Goal: Use online tool/utility: Utilize a website feature to perform a specific function

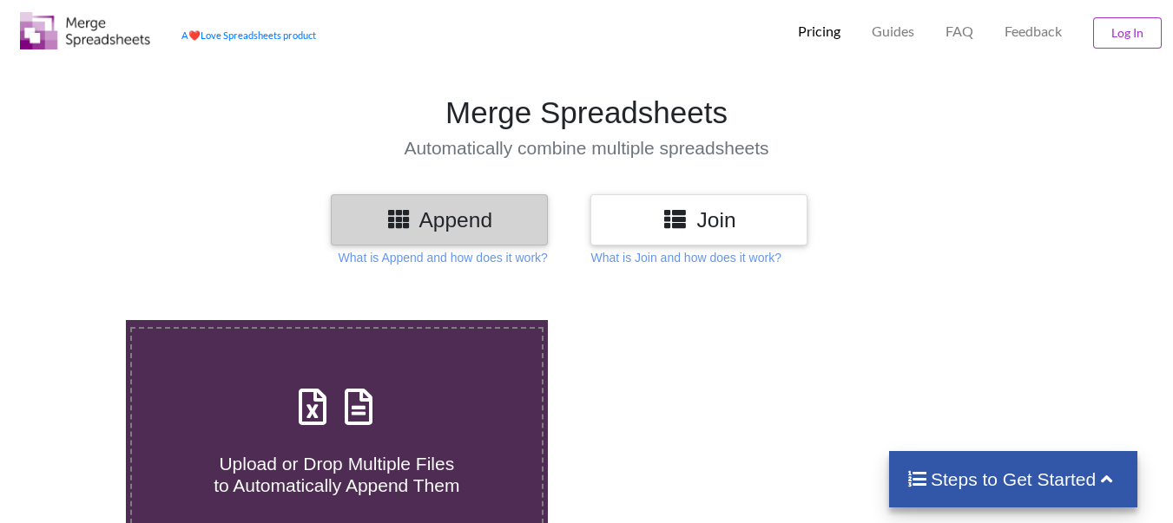
scroll to position [33, 0]
click at [994, 480] on h4 "Steps to Get Started" at bounding box center [1013, 480] width 214 height 22
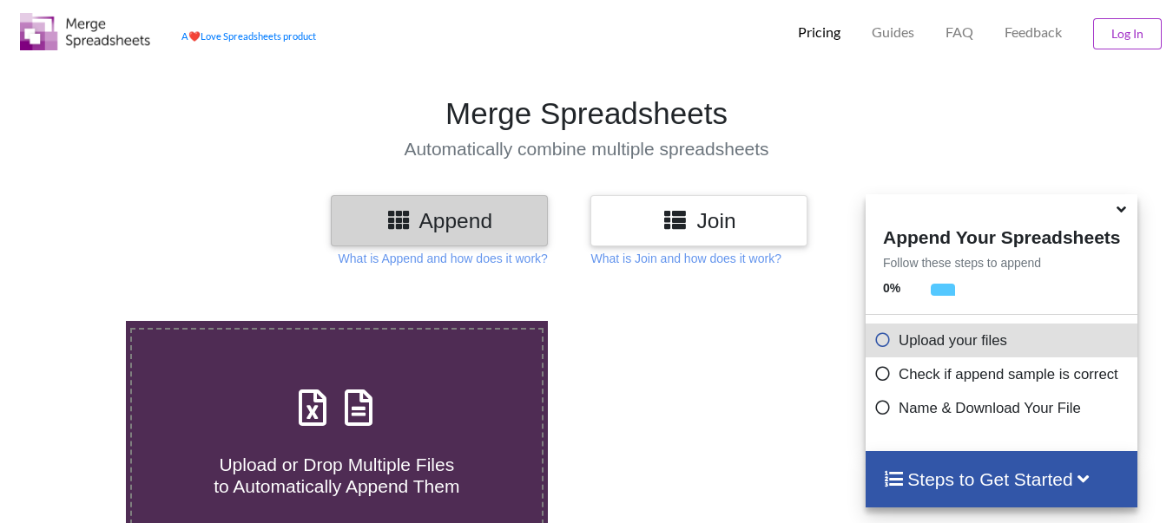
click at [889, 345] on icon at bounding box center [882, 337] width 17 height 15
click at [918, 342] on p "Upload your files" at bounding box center [1003, 341] width 259 height 22
click at [937, 484] on h4 "Steps to Get Started" at bounding box center [1001, 480] width 237 height 22
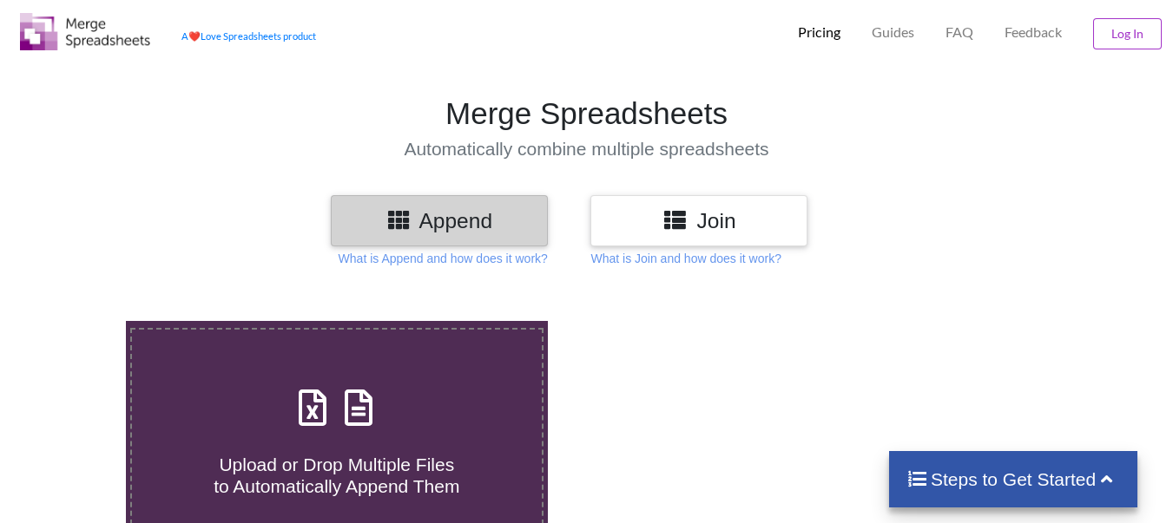
click at [937, 484] on h4 "Steps to Get Started" at bounding box center [1013, 480] width 214 height 22
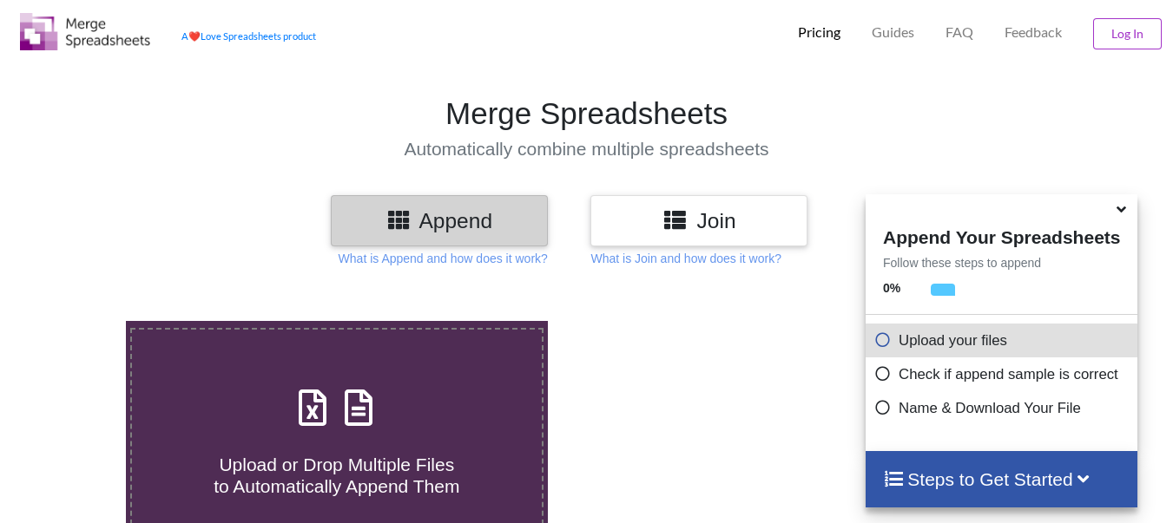
click at [885, 339] on icon at bounding box center [882, 337] width 17 height 15
click at [968, 337] on p "Upload your files" at bounding box center [1003, 341] width 259 height 22
click at [970, 378] on p "Check if append sample is correct" at bounding box center [1003, 375] width 259 height 22
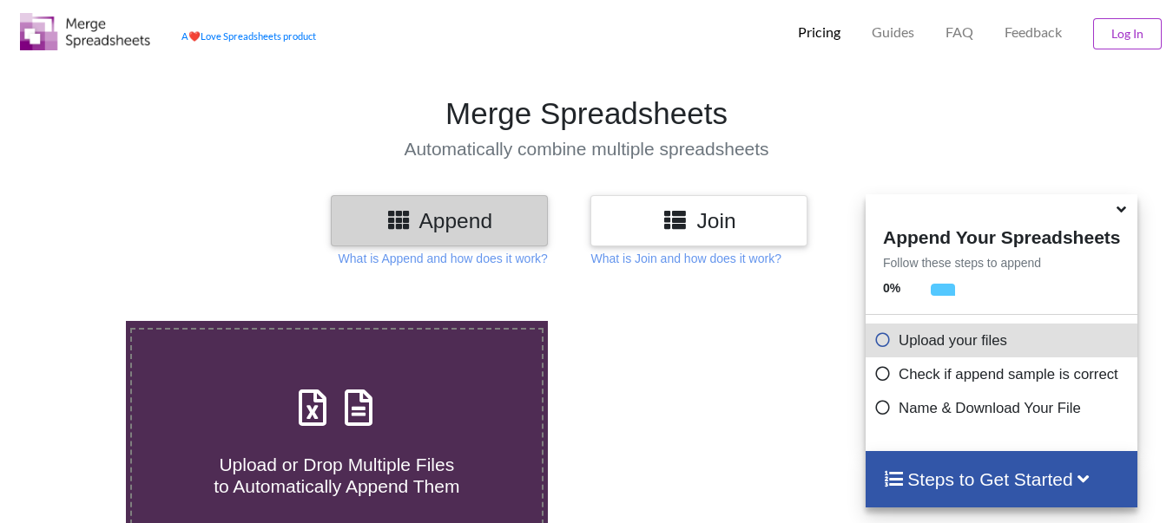
click at [881, 341] on icon at bounding box center [882, 337] width 17 height 15
click at [1120, 214] on icon at bounding box center [1121, 207] width 18 height 16
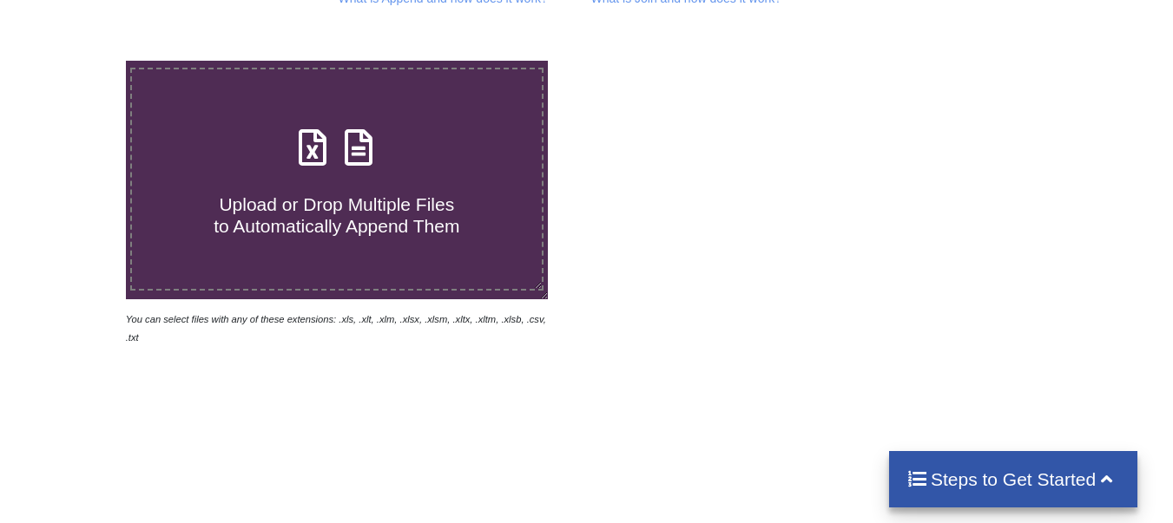
scroll to position [293, 0]
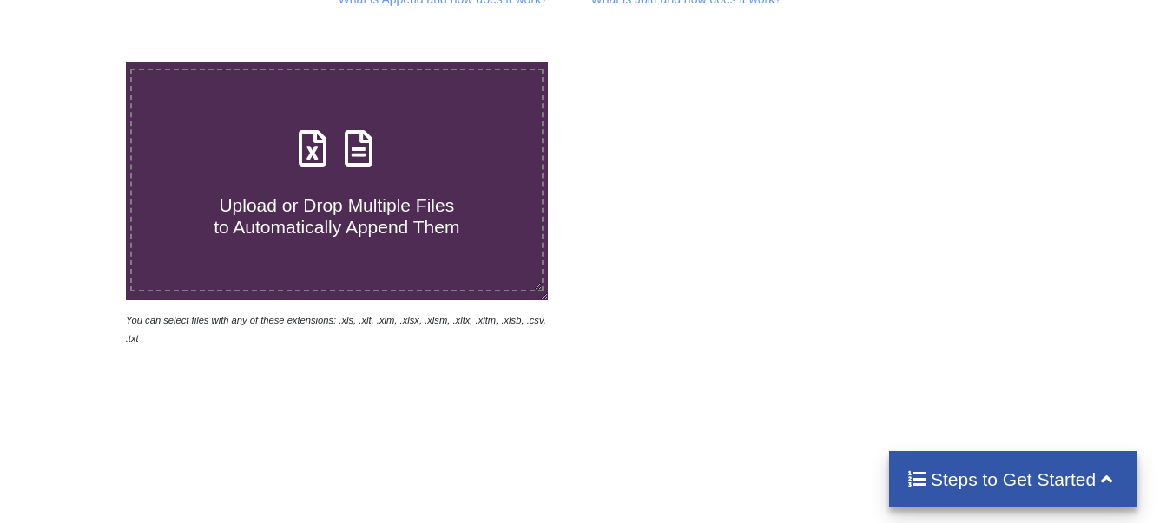
click at [357, 214] on span "Upload or Drop Multiple Files to Automatically Append Them" at bounding box center [337, 216] width 246 height 42
click at [78, 62] on input "Upload or Drop Multiple Files to Automatically Append Them" at bounding box center [78, 62] width 0 height 0
type input "C:\fakepath\coa retina.xlsx"
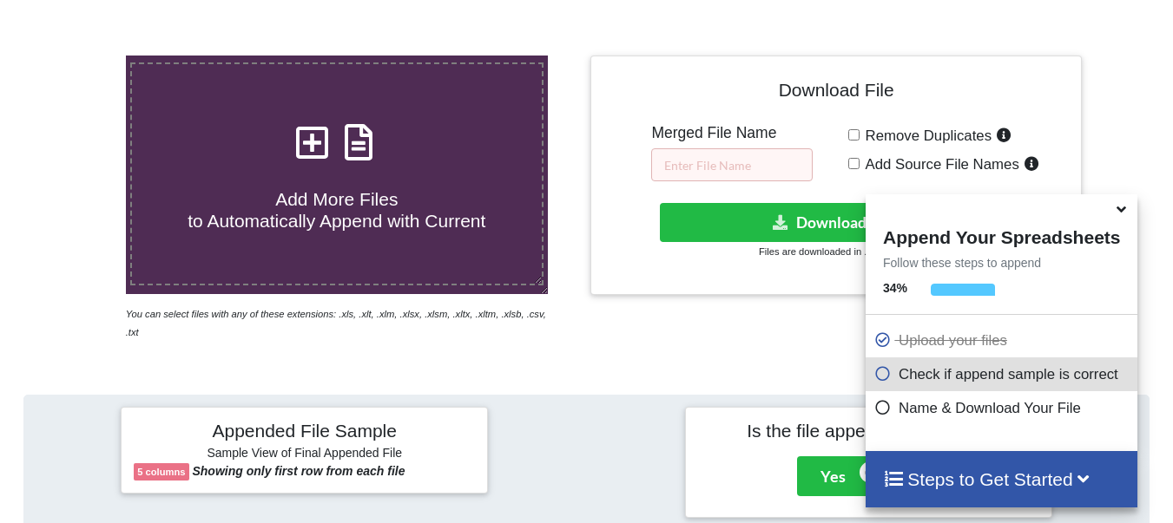
scroll to position [694, 0]
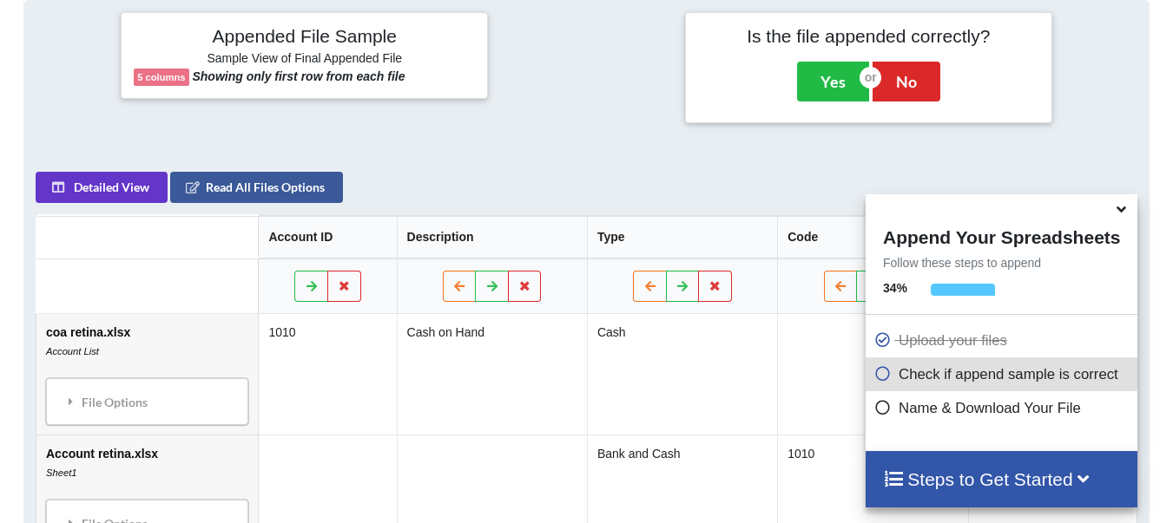
click at [1116, 214] on icon at bounding box center [1121, 207] width 18 height 16
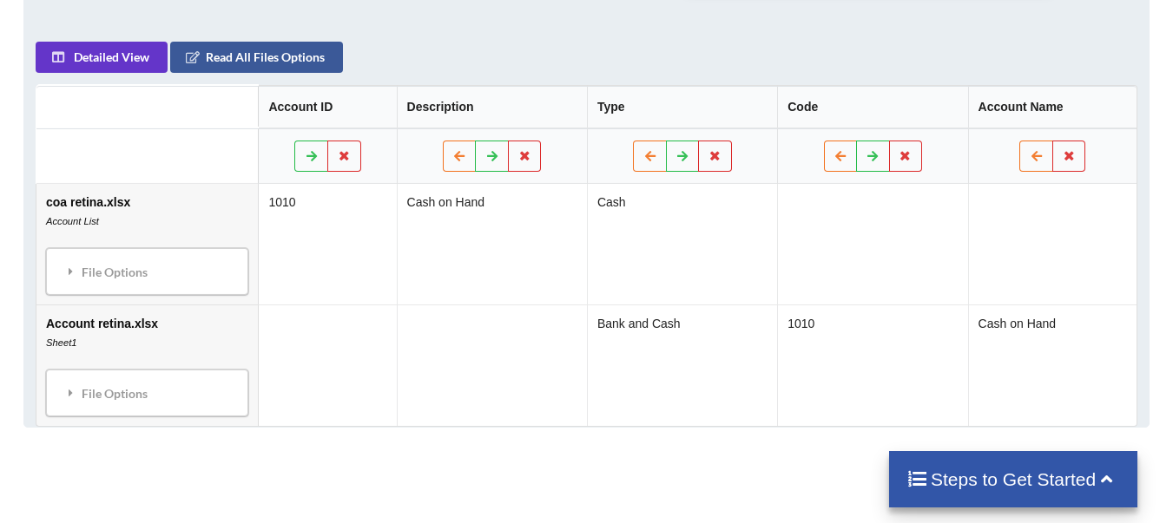
scroll to position [834, 0]
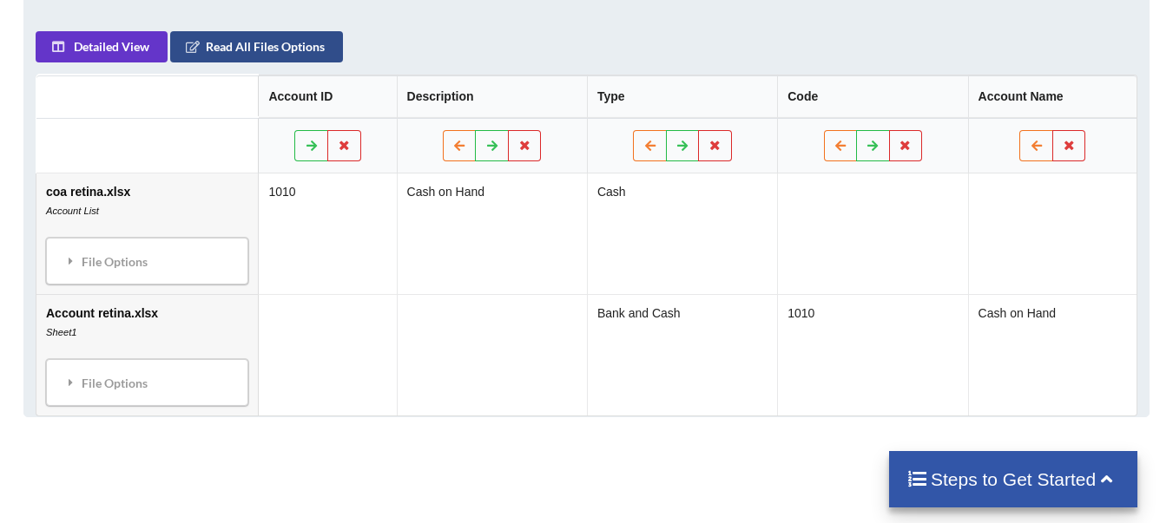
click at [226, 45] on button "Read All Files Options" at bounding box center [256, 46] width 173 height 31
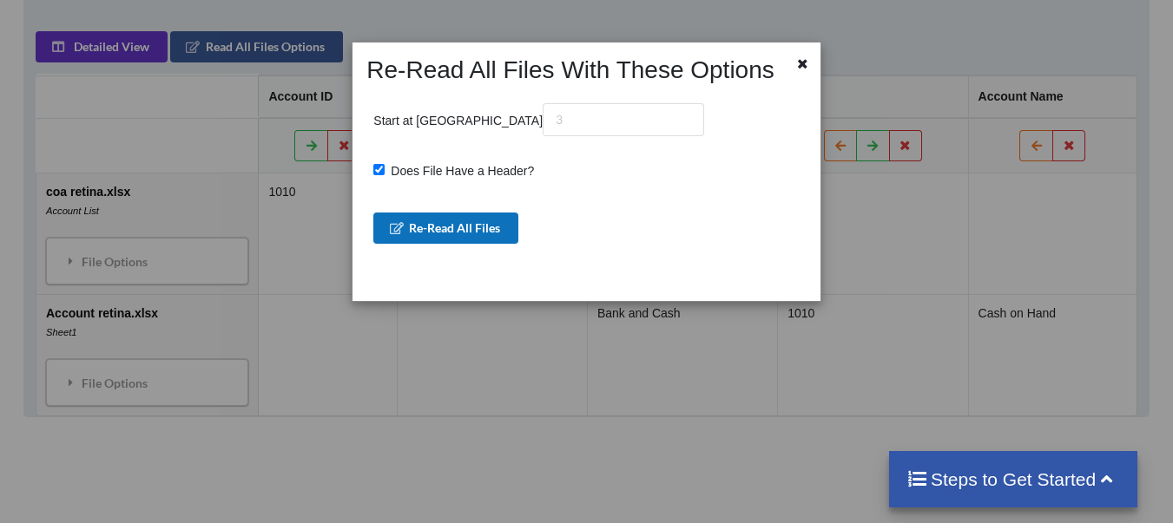
click at [407, 240] on button "Re-Read All Files" at bounding box center [445, 228] width 145 height 31
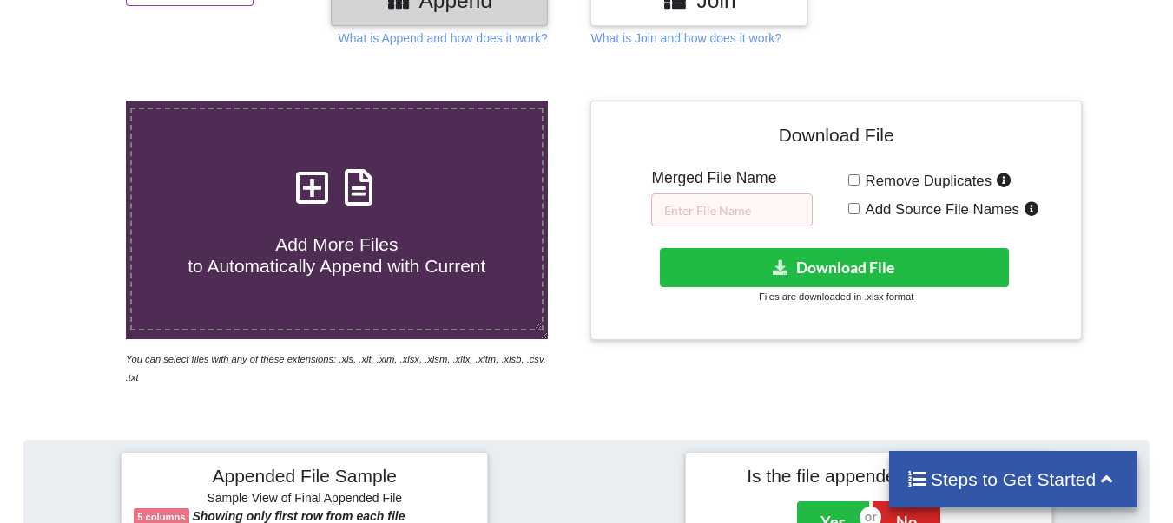
scroll to position [254, 0]
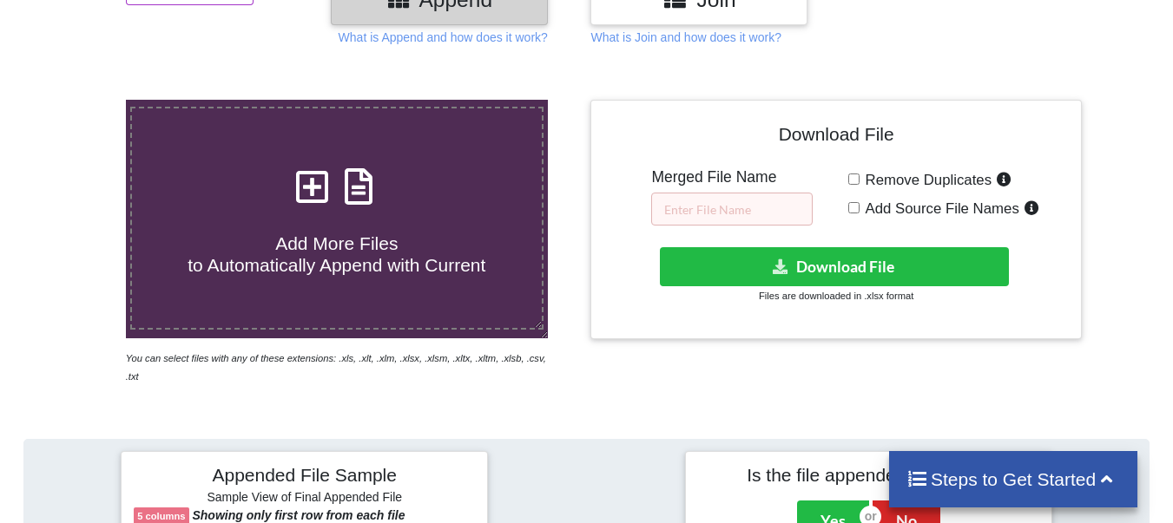
click at [855, 183] on input "Remove Duplicates" at bounding box center [853, 179] width 11 height 11
checkbox input "true"
click at [755, 201] on input "text" at bounding box center [731, 209] width 161 height 33
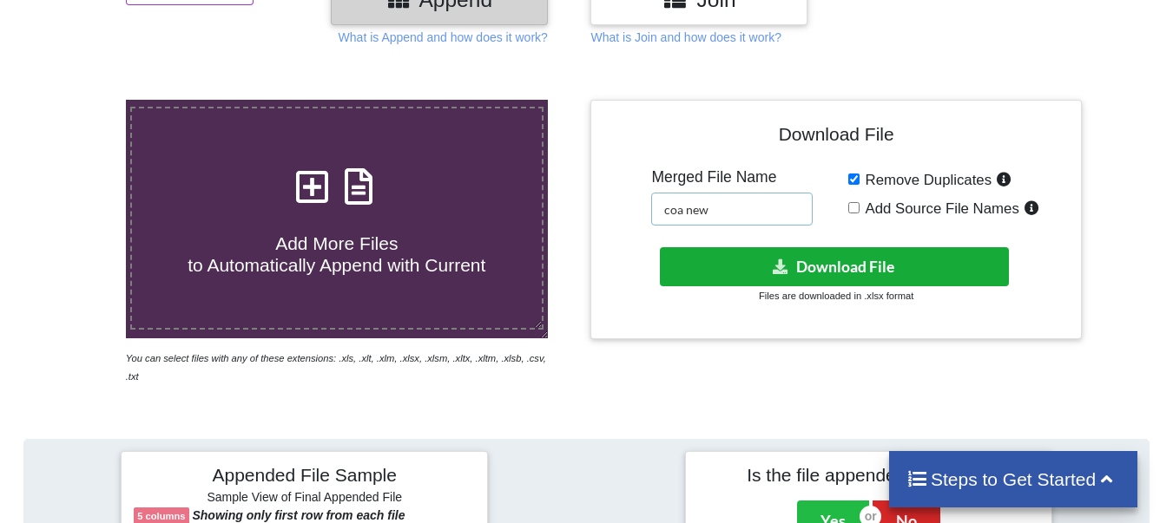
type input "coa new"
click at [775, 271] on icon at bounding box center [781, 266] width 18 height 13
